Goal: Find specific page/section: Find specific page/section

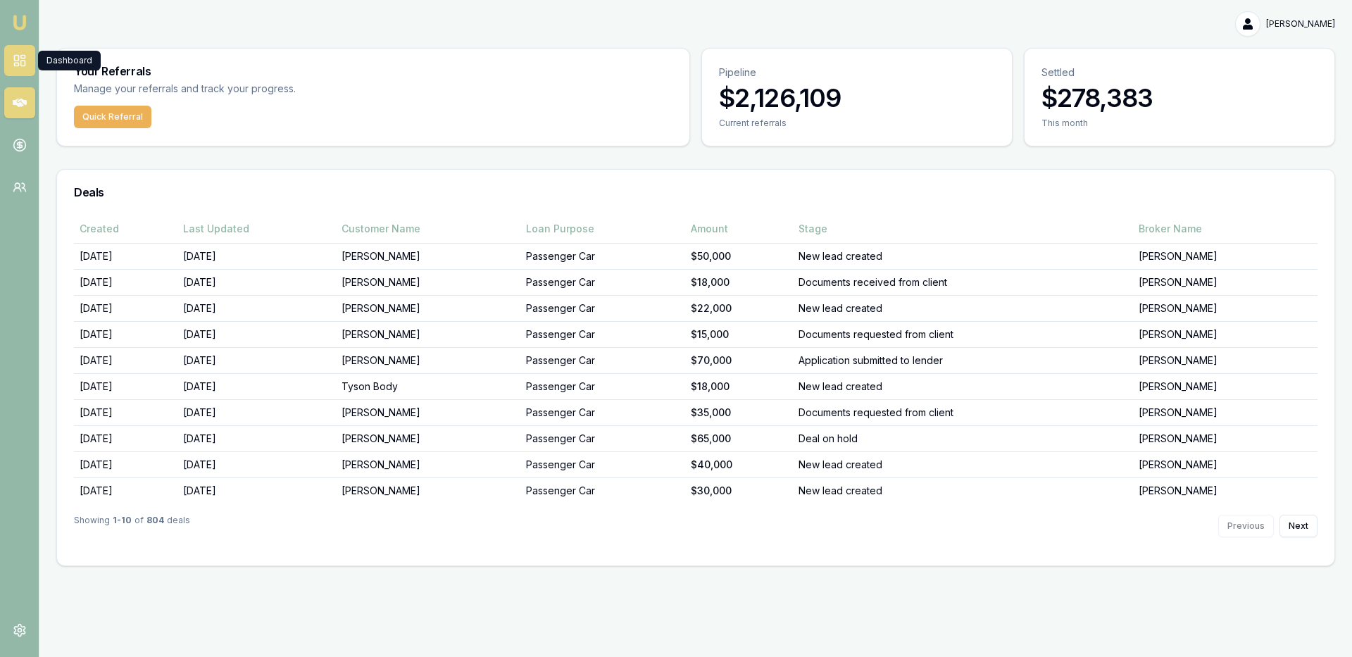
click at [28, 63] on link at bounding box center [19, 60] width 31 height 31
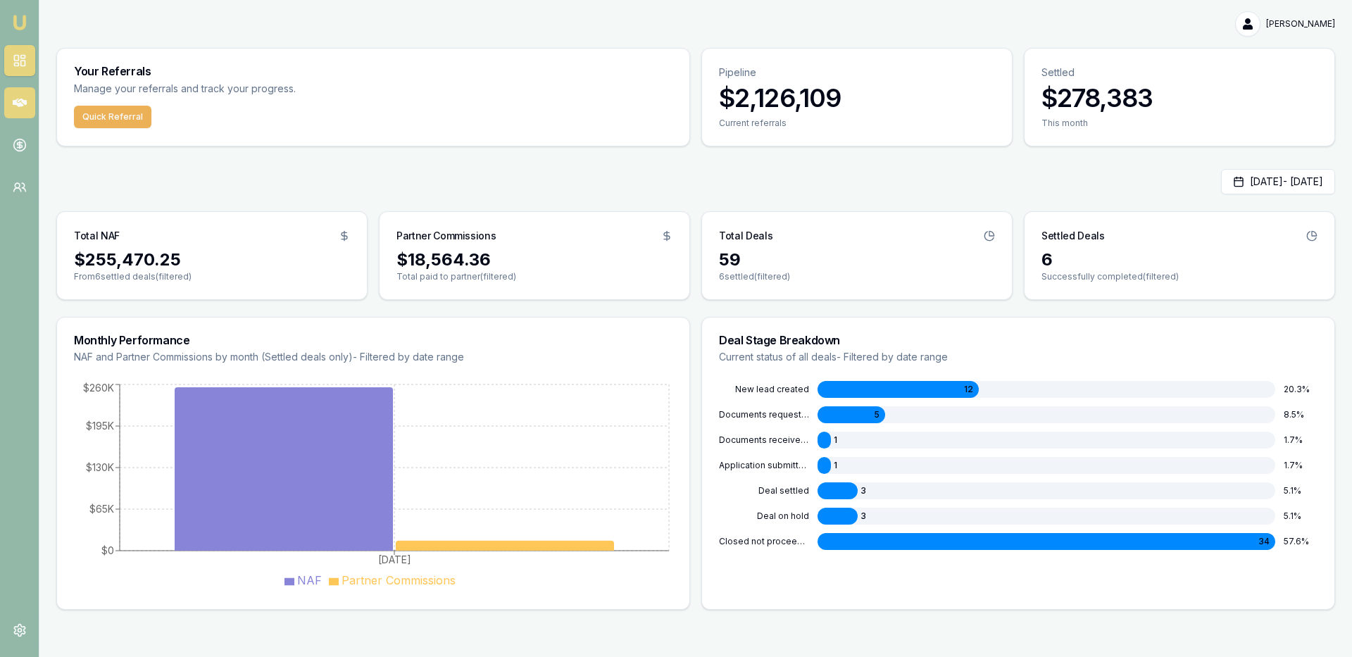
click at [23, 107] on icon at bounding box center [20, 103] width 14 height 14
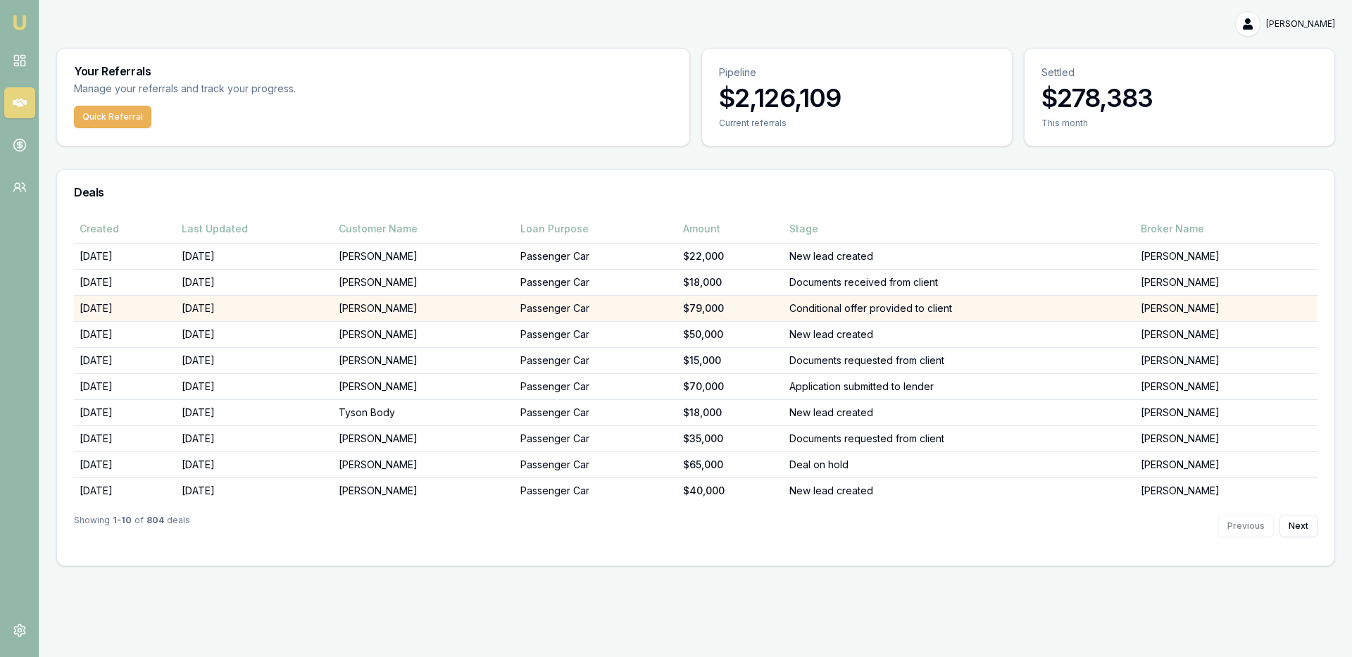
click at [967, 310] on td "Conditional offer provided to client" at bounding box center [959, 308] width 351 height 26
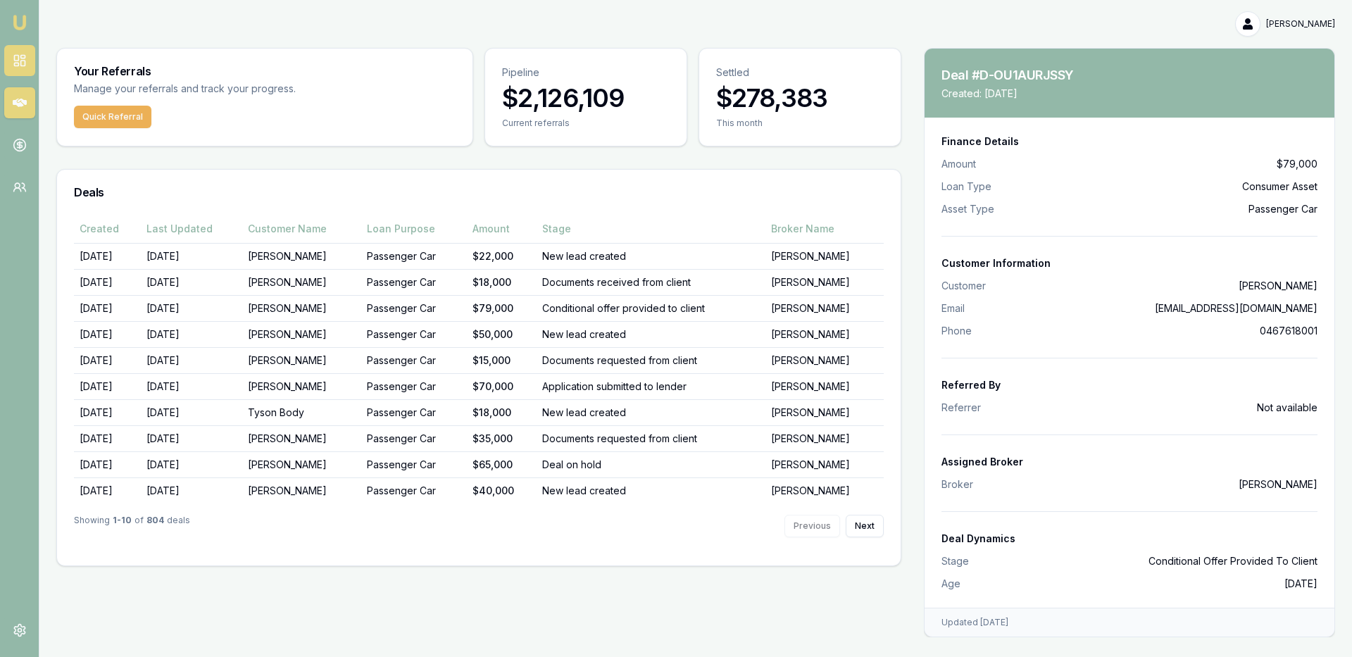
click at [23, 61] on icon at bounding box center [20, 61] width 14 height 14
